Goal: Information Seeking & Learning: Check status

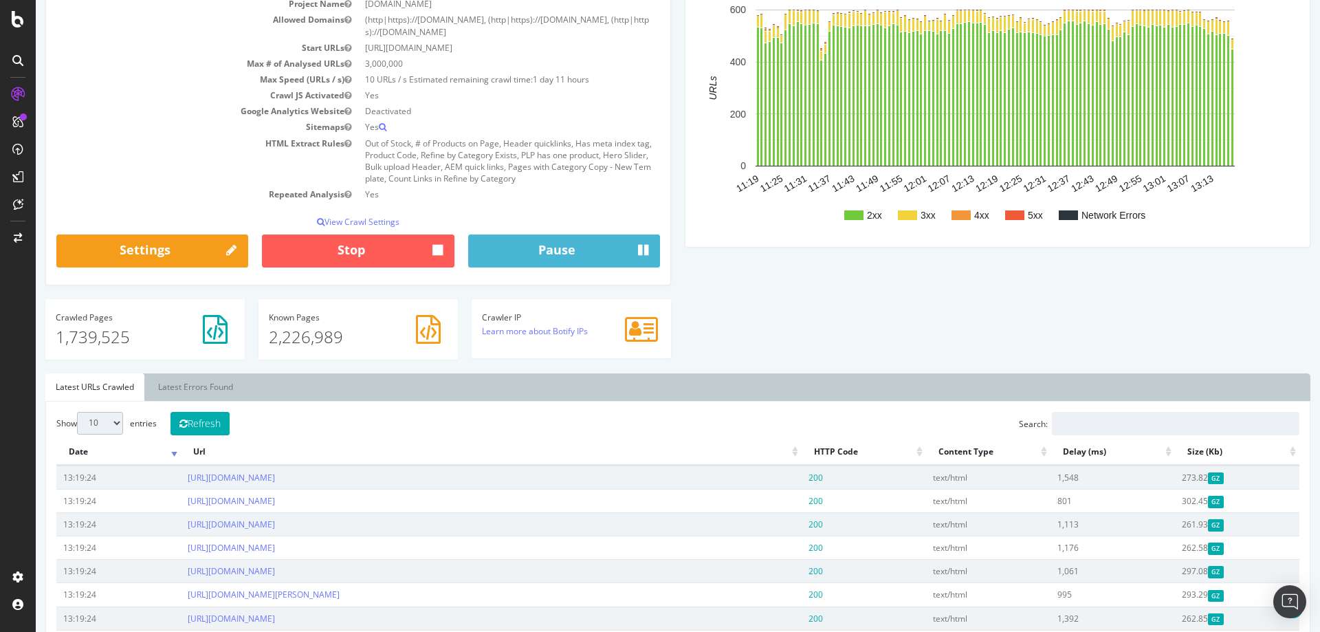
scroll to position [137, 0]
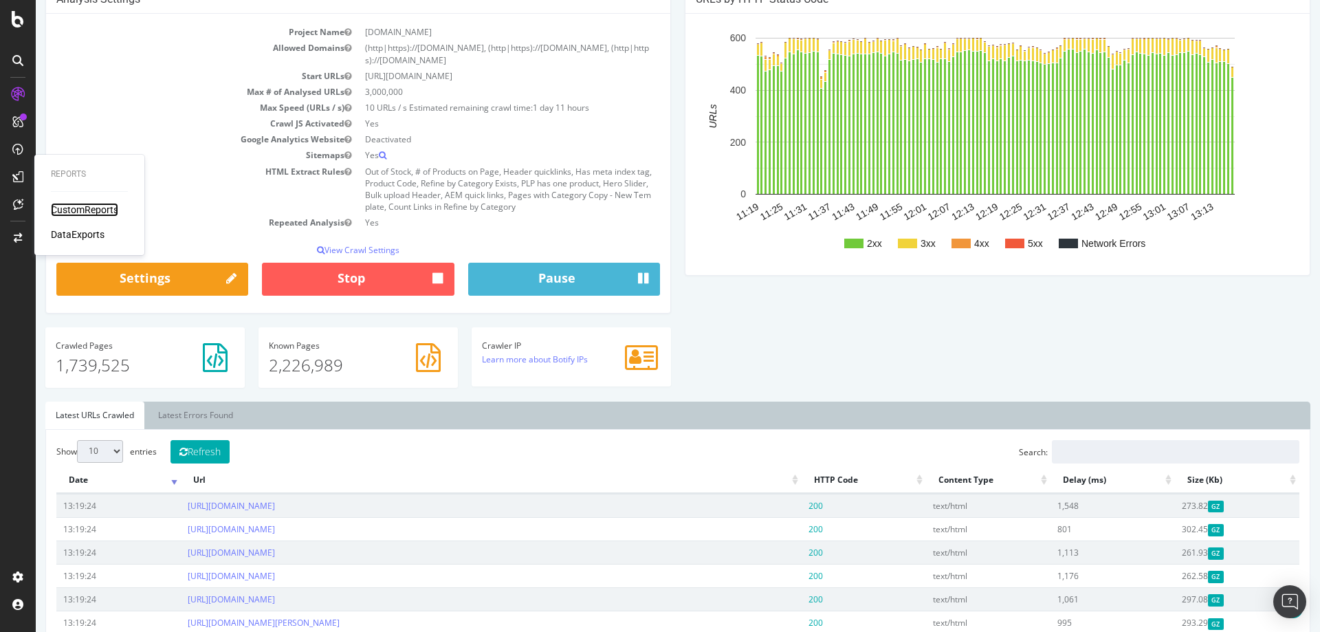
click at [71, 209] on div "CustomReports" at bounding box center [84, 210] width 67 height 14
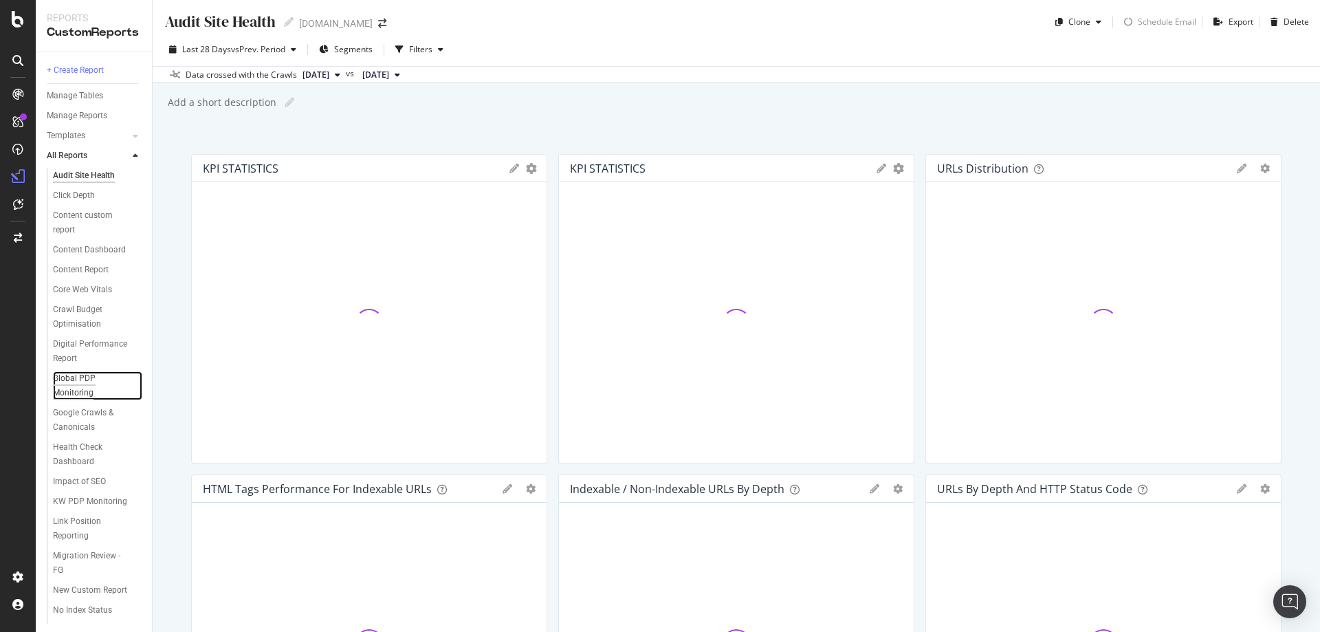
click at [74, 400] on div "Global PDP Monitoring" at bounding box center [91, 385] width 77 height 29
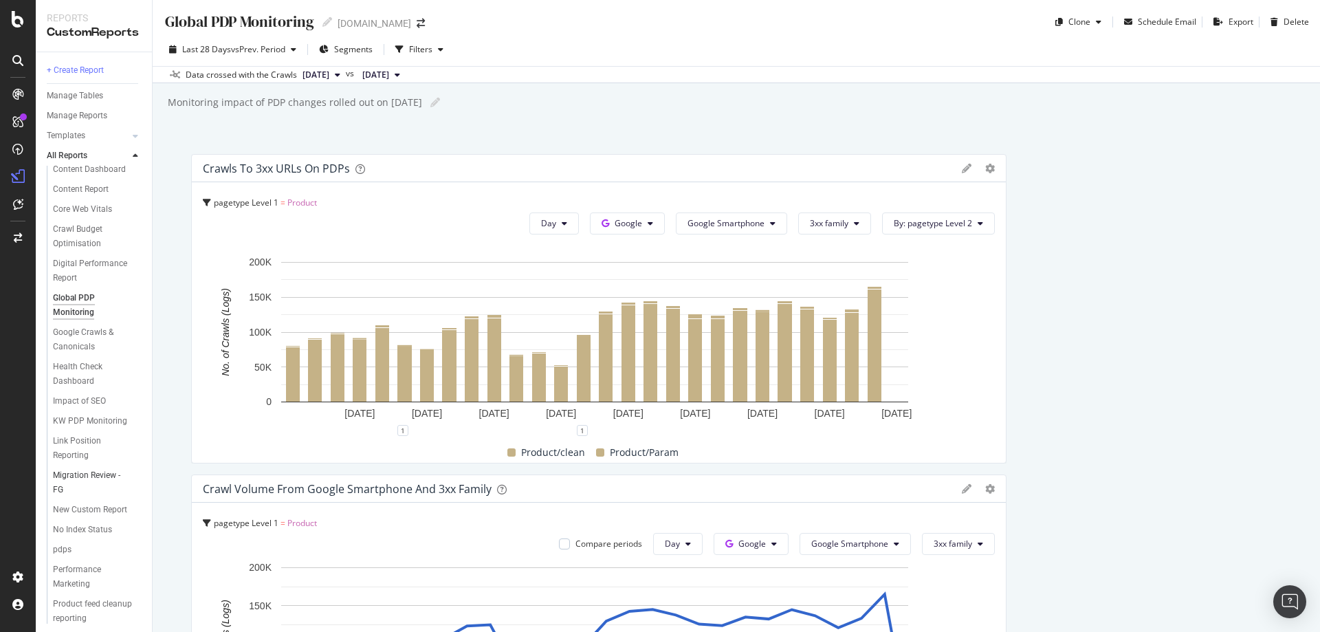
scroll to position [197, 0]
click at [71, 355] on div "KW PDP Monitoring" at bounding box center [90, 362] width 74 height 14
